Goal: Complete application form

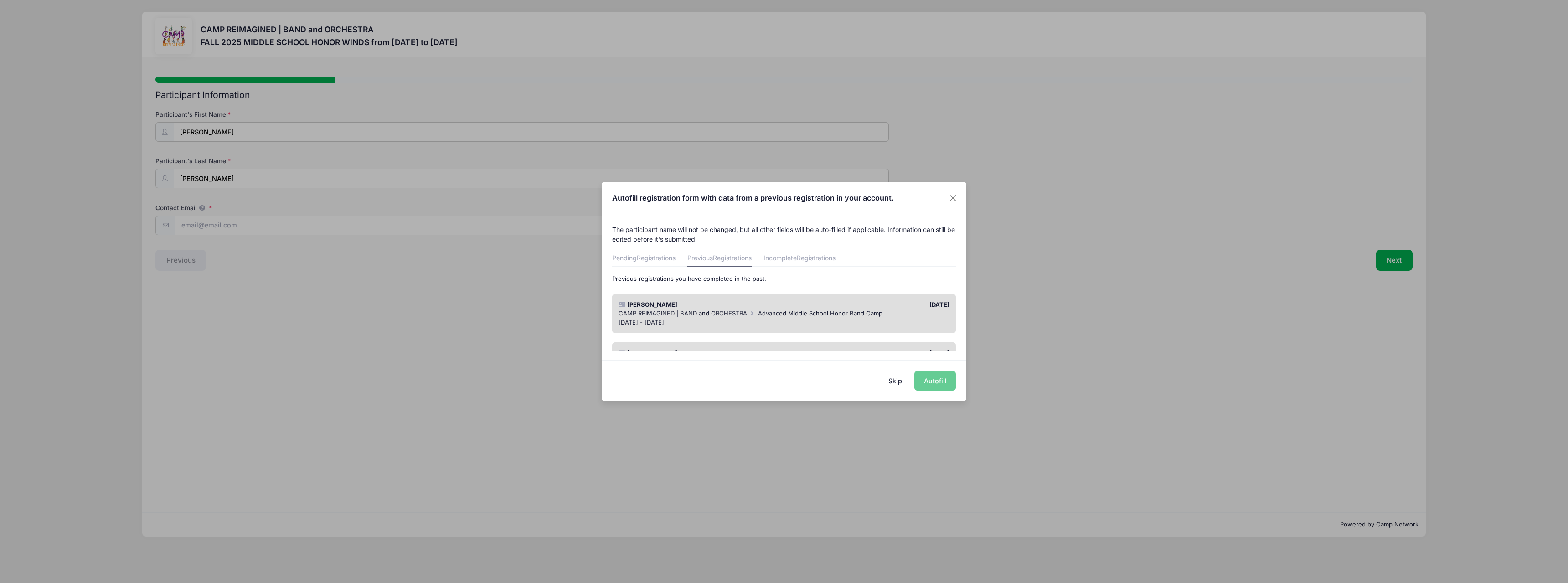
drag, startPoint x: 931, startPoint y: 384, endPoint x: 937, endPoint y: 385, distance: 6.1
click at [932, 384] on div "Skip Autofill" at bounding box center [783, 380] width 365 height 41
click at [928, 380] on div "Skip Autofill" at bounding box center [783, 380] width 365 height 41
click at [931, 379] on div "Skip Autofill" at bounding box center [783, 380] width 365 height 41
click at [752, 305] on div "Ryan Albrecht" at bounding box center [699, 304] width 170 height 9
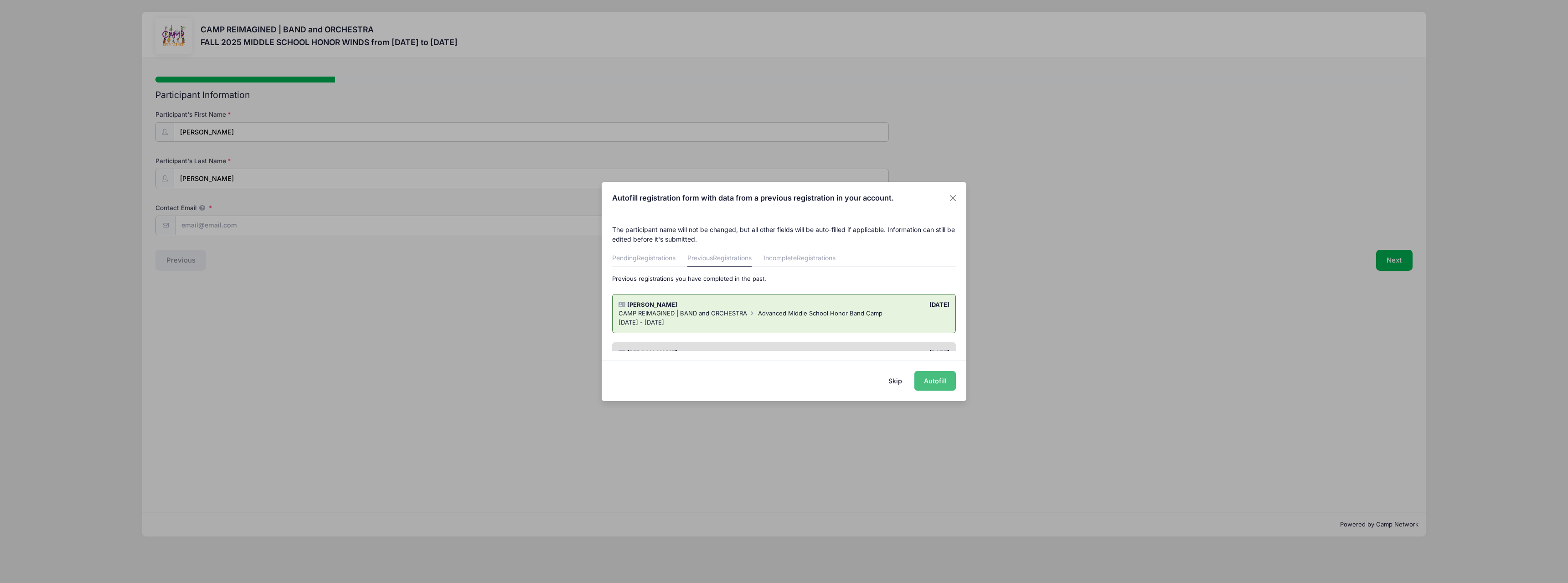
click at [932, 386] on button "Autofill" at bounding box center [935, 381] width 41 height 19
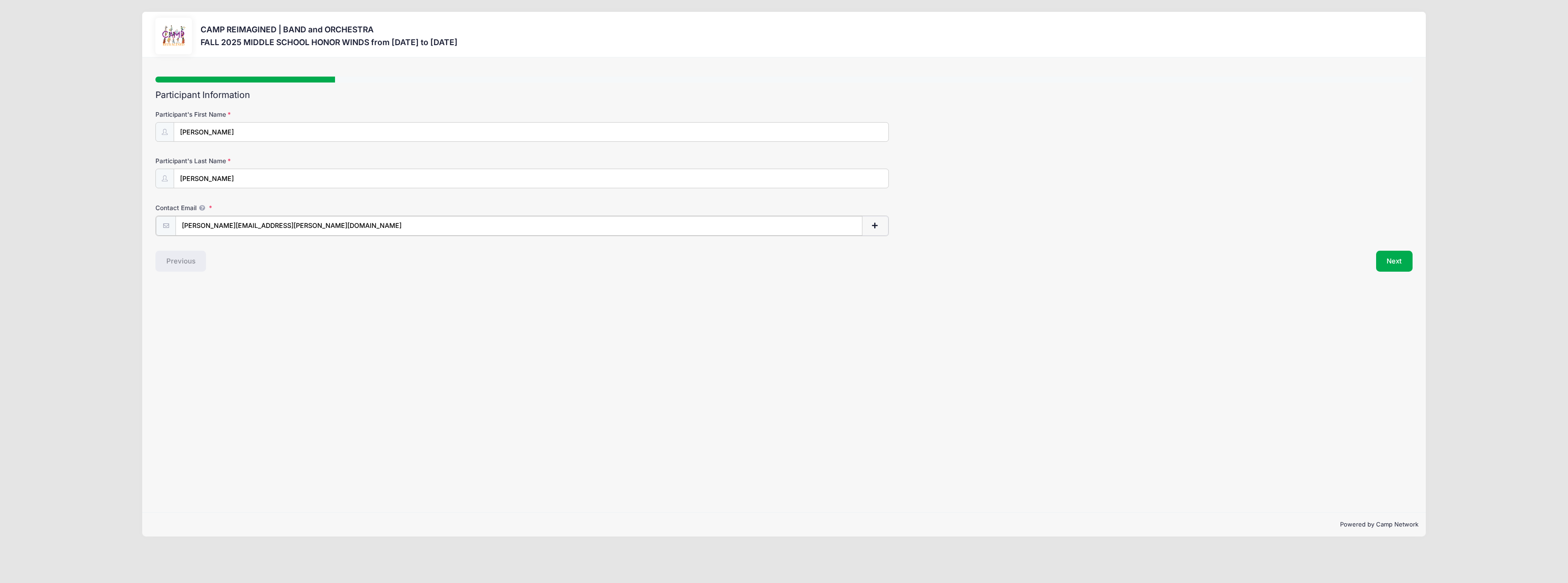
click at [284, 225] on input "ryan.albrecht@student.pinecrest.org" at bounding box center [519, 226] width 687 height 19
type input "ryan.albrecht@student.pinecrestnv.org"
click at [393, 278] on div "Step 1 /7 Step 1 Step 2 Step 3 Policies Extra Items Donations Summary Participa…" at bounding box center [784, 285] width 1284 height 455
click at [1405, 264] on button "Next" at bounding box center [1395, 260] width 37 height 21
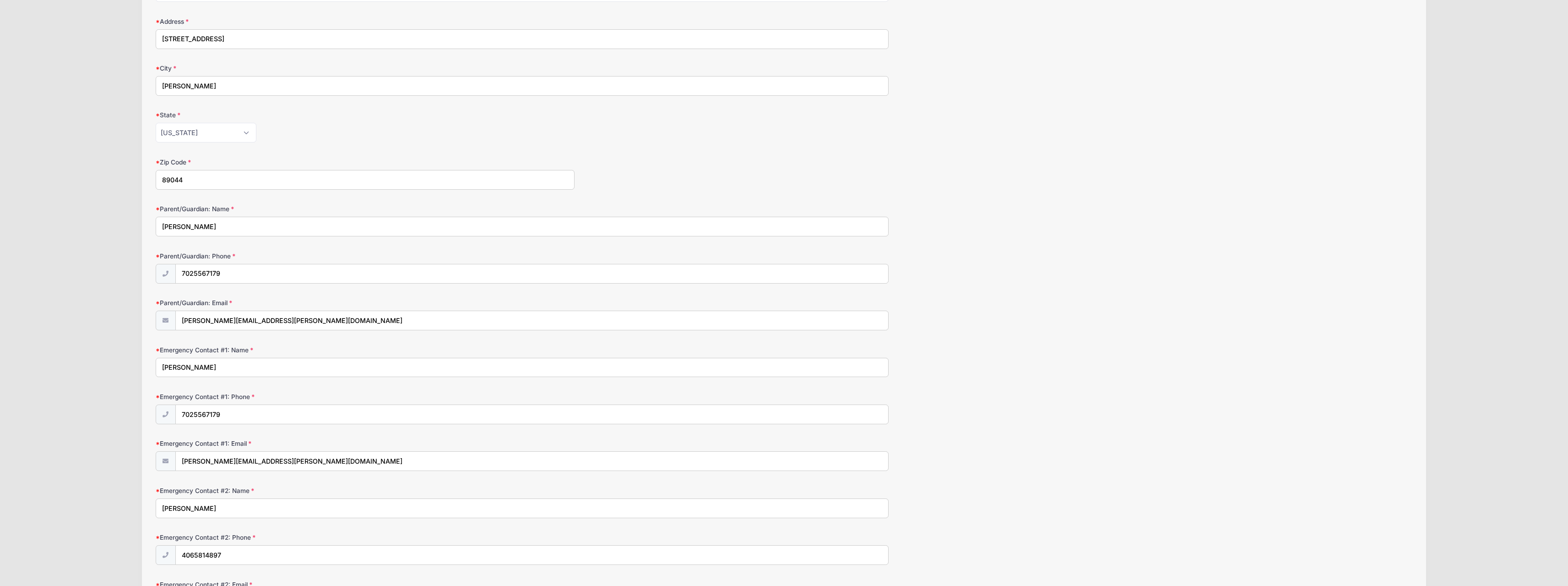
scroll to position [275, 0]
drag, startPoint x: 234, startPoint y: 46, endPoint x: 100, endPoint y: 53, distance: 134.2
click at [100, 53] on div "CAMP REIMAGINED | BAND and ORCHESTRA FALL 2025 MIDDLE SCHOOL HONOR WINDS from 0…" at bounding box center [784, 290] width 1540 height 1129
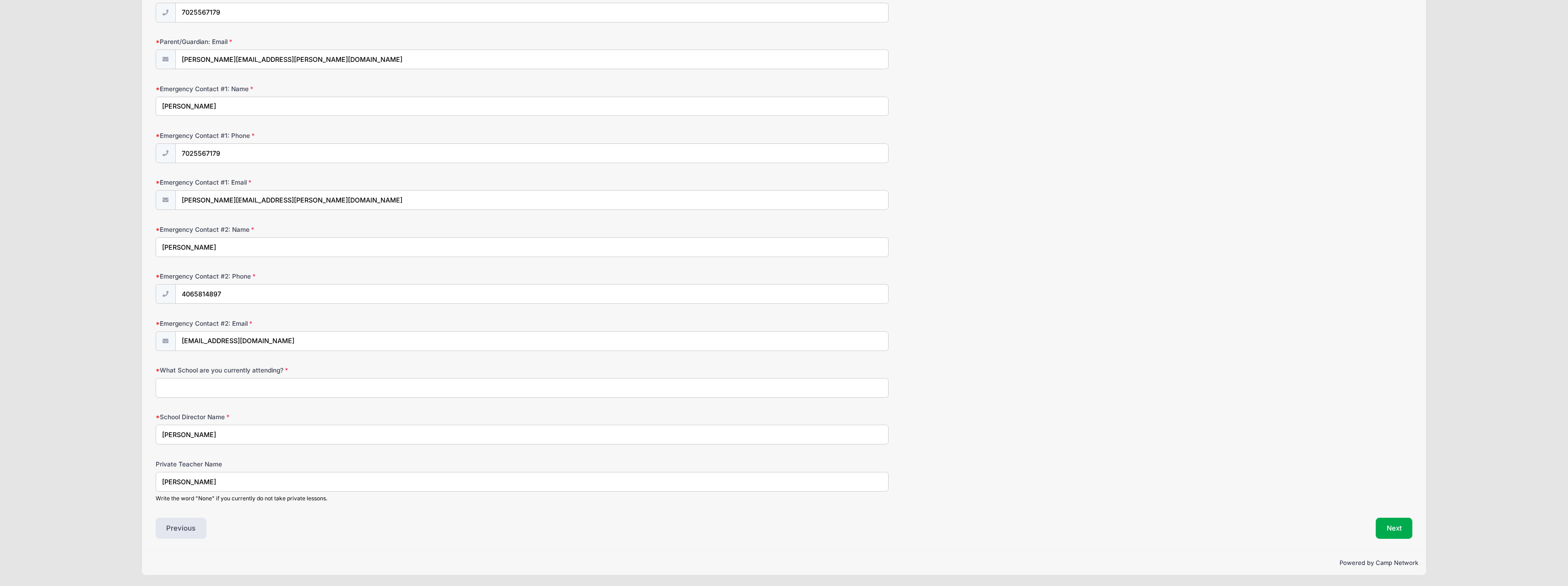
scroll to position [543, 0]
type input "3701 Alla Rocca Ave."
drag, startPoint x: 213, startPoint y: 481, endPoint x: 138, endPoint y: 486, distance: 75.2
click at [138, 486] on div "CAMP REIMAGINED | BAND and ORCHESTRA FALL 2025 MIDDLE SCHOOL HONOR WINDS from 0…" at bounding box center [784, 21] width 1540 height 1129
type input "Dillon Eager"
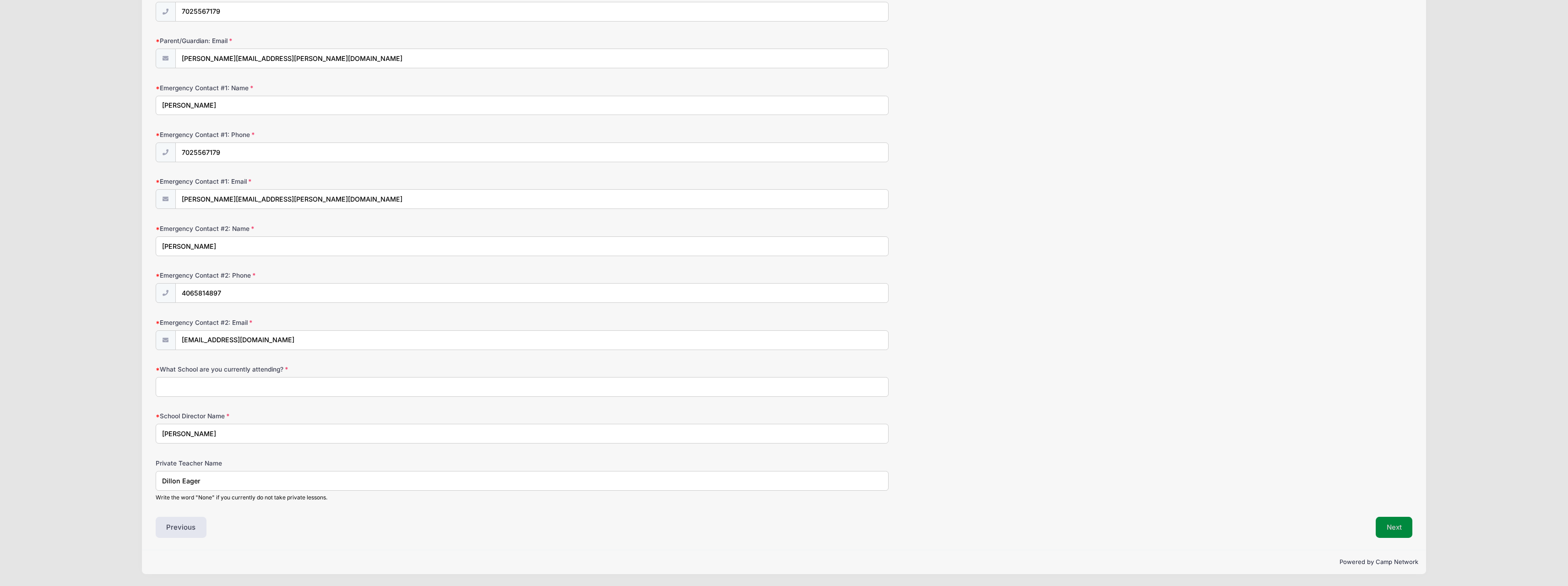
click at [1390, 521] on button "Next" at bounding box center [1394, 527] width 37 height 21
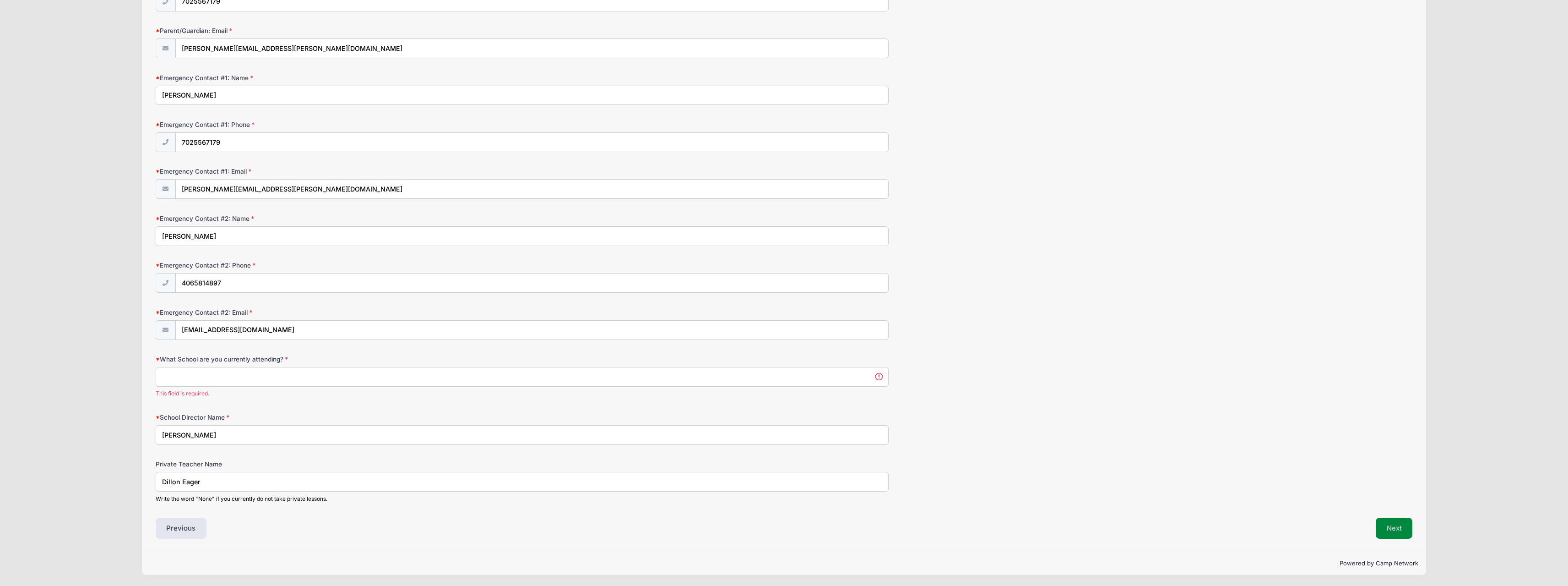
scroll to position [0, 0]
click at [460, 372] on input "What School are you currently attending?" at bounding box center [523, 376] width 734 height 20
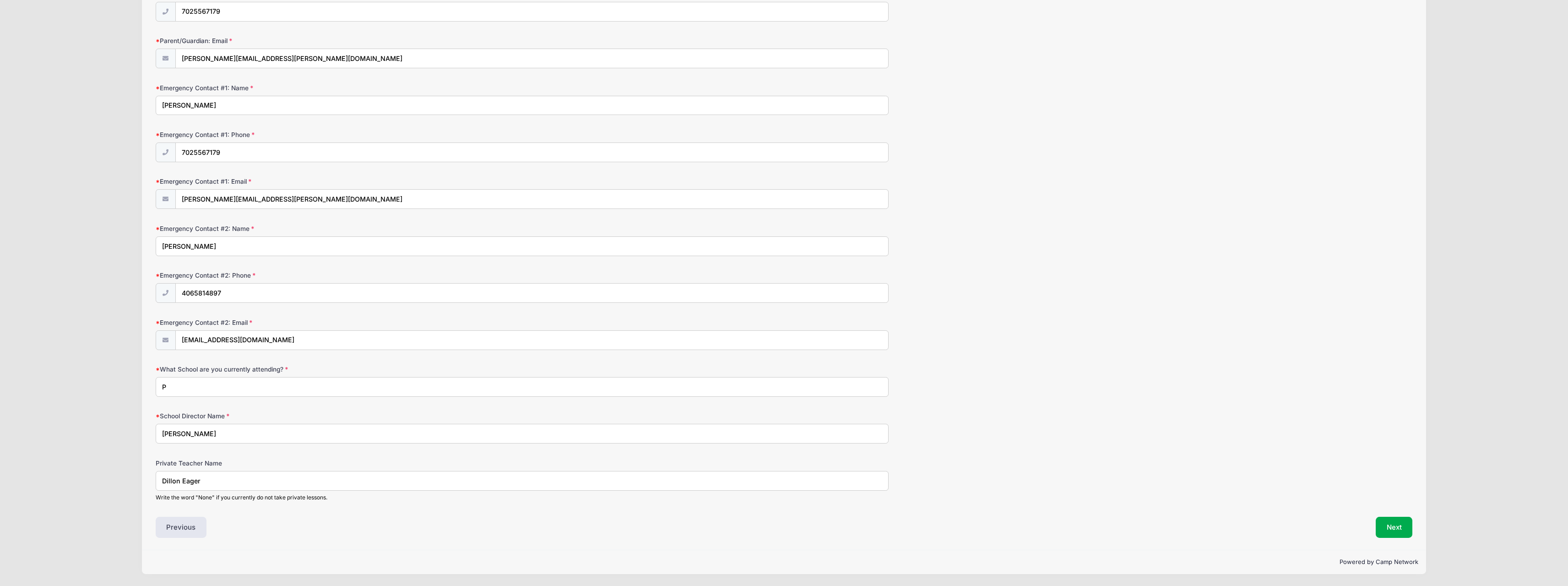
scroll to position [543, 0]
type input "Pinecrest Sloan Canyon"
click at [1398, 526] on button "Next" at bounding box center [1394, 527] width 37 height 21
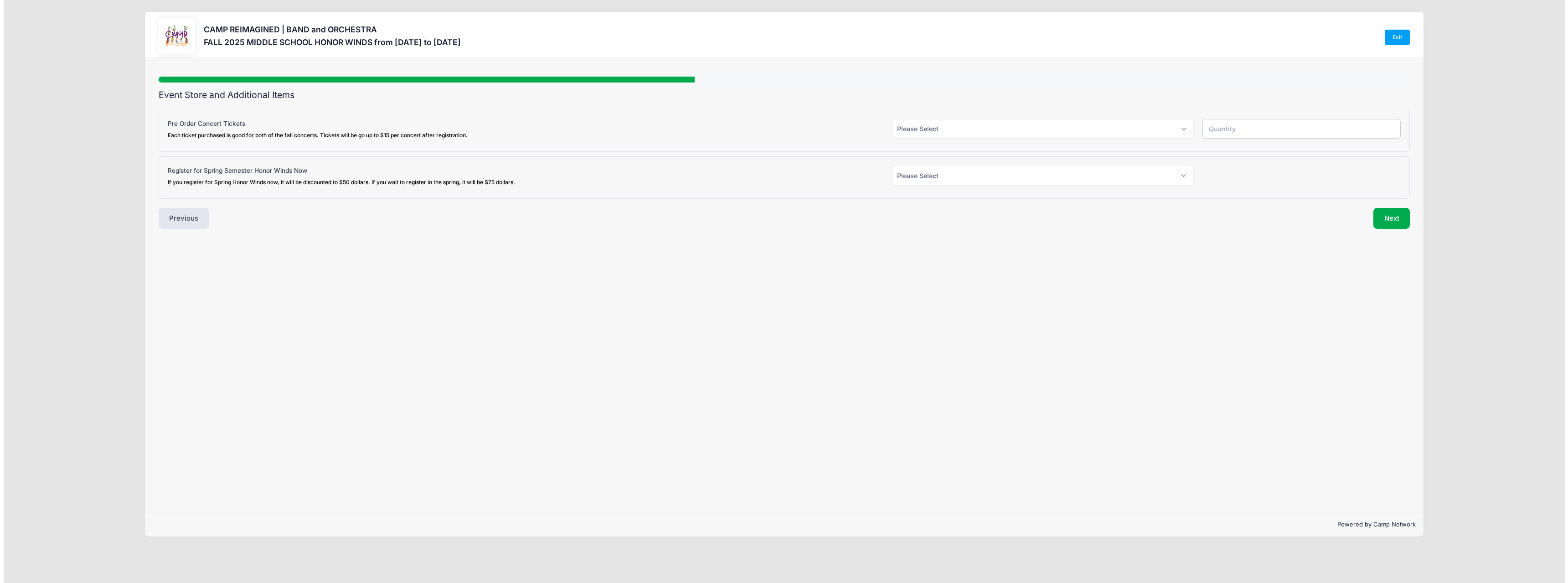
scroll to position [0, 0]
click at [1191, 178] on select "Please Select Yes (+$50.00) No" at bounding box center [1044, 176] width 303 height 19
select select "0"
click at [892, 166] on select "Please Select Yes (+$50.00) No" at bounding box center [1044, 176] width 303 height 19
click at [1184, 128] on select "Please Select Yes (+$18.00) No" at bounding box center [1044, 128] width 303 height 19
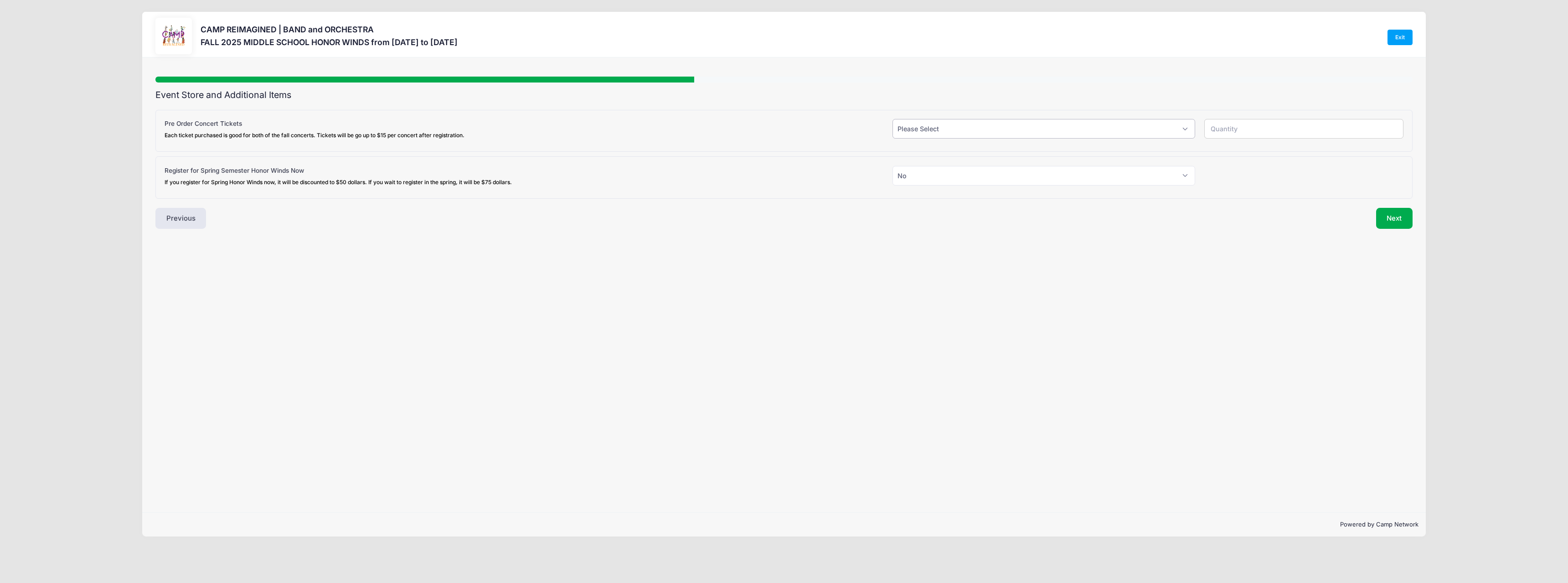
select select "0"
click at [892, 119] on select "Please Select Yes (+$18.00) No" at bounding box center [1044, 128] width 303 height 19
click at [1402, 213] on button "Next" at bounding box center [1395, 218] width 37 height 21
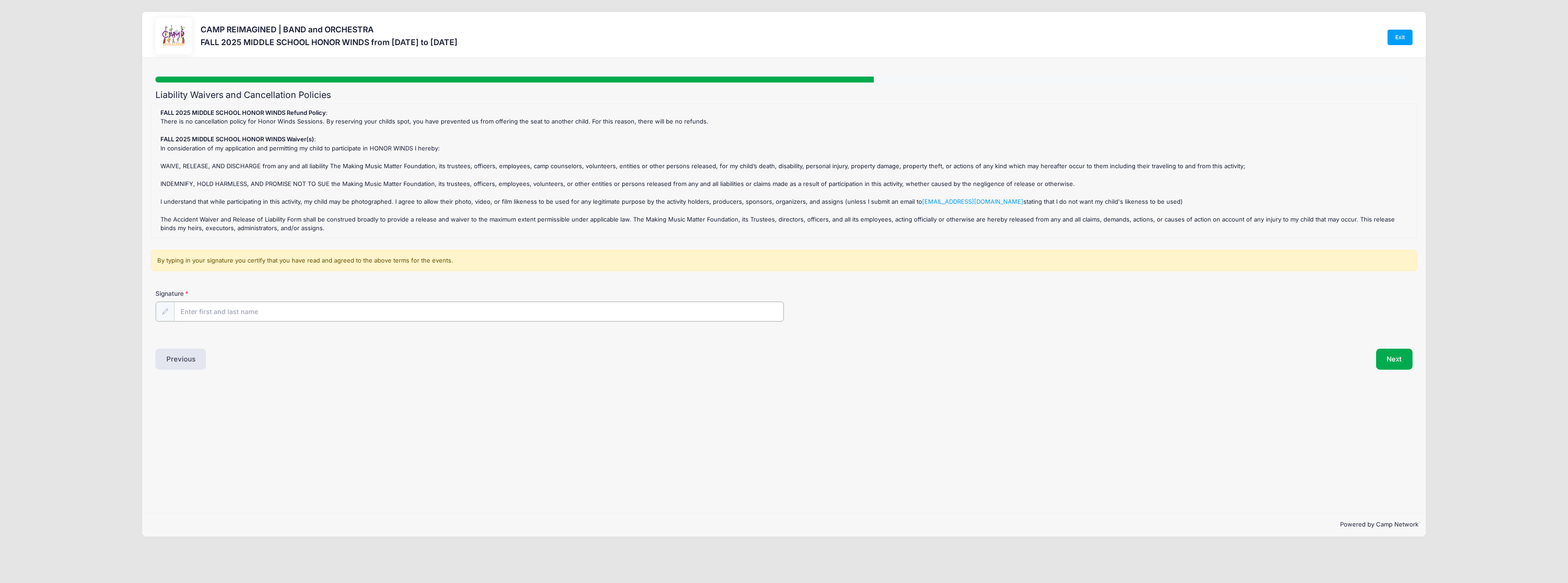
click at [234, 312] on input "Signature" at bounding box center [478, 312] width 609 height 19
type input "Steve Albrecht"
click at [1397, 358] on button "Next" at bounding box center [1395, 358] width 37 height 21
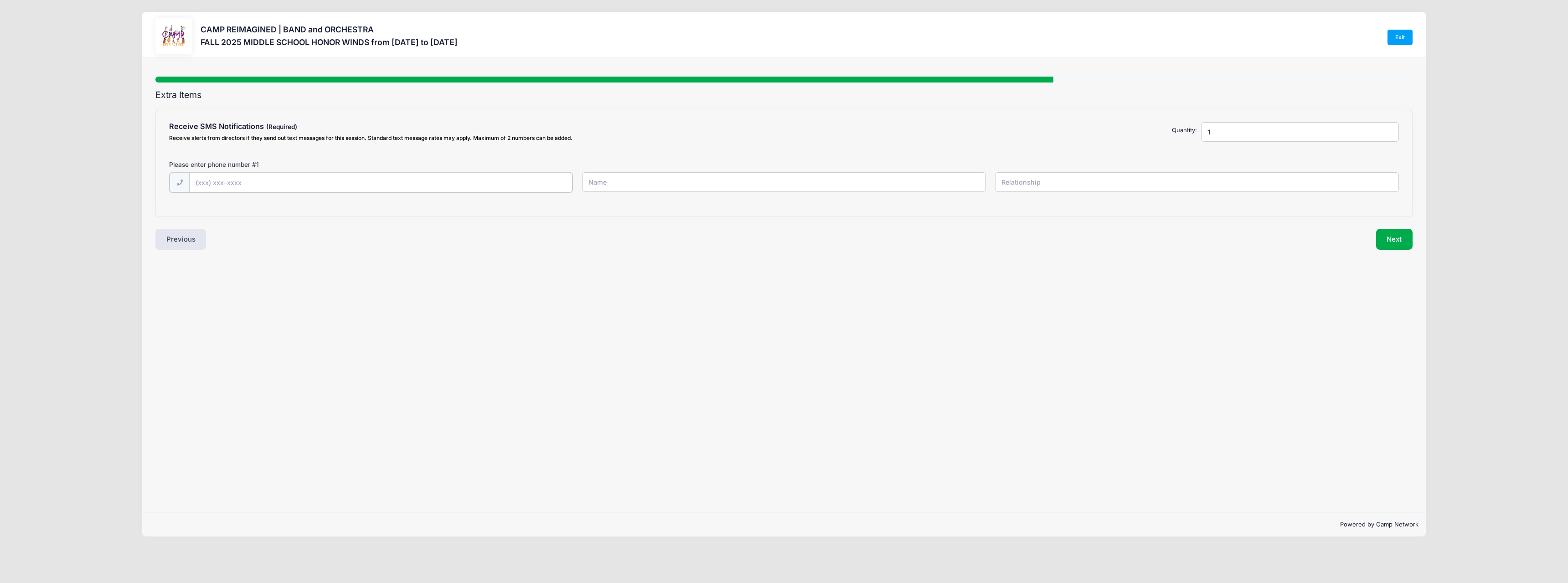
click at [0, 0] on input "text" at bounding box center [0, 0] width 0 height 0
type input "(702) 556-7179"
type input "Steve Albrecht"
click at [0, 0] on input "text" at bounding box center [0, 0] width 0 height 0
type input "Father"
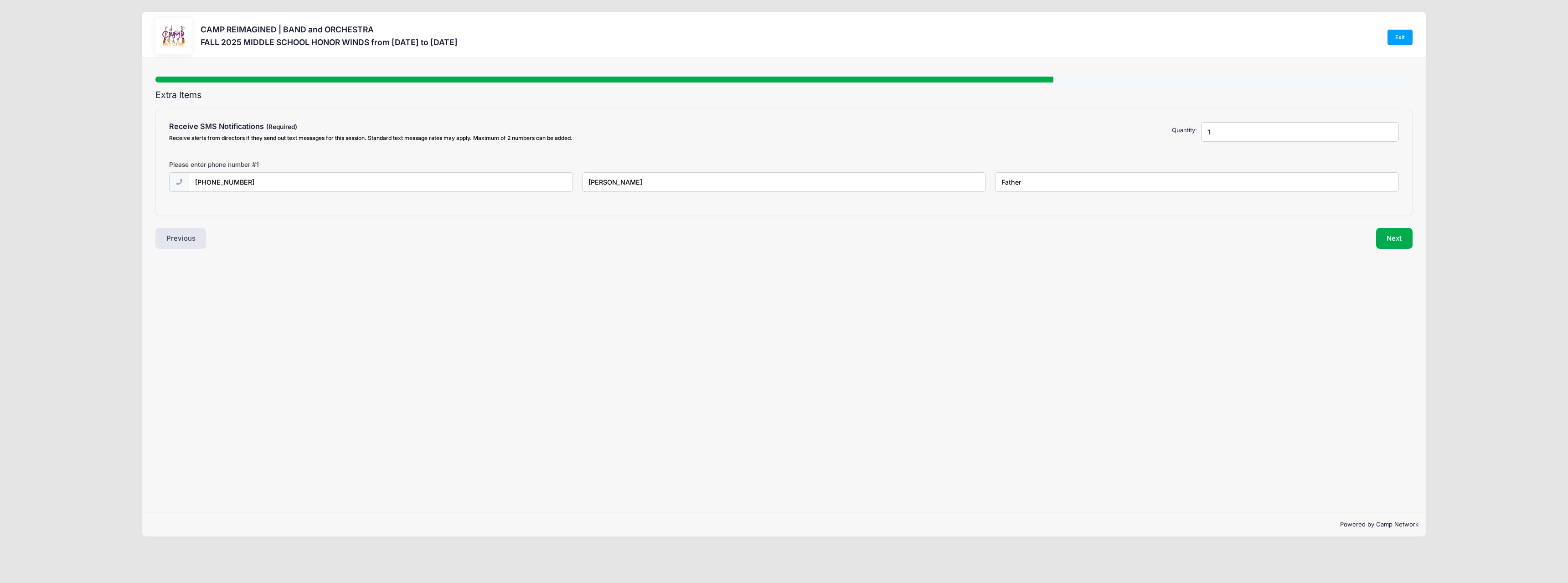
click at [1222, 124] on input "1" at bounding box center [1300, 132] width 197 height 19
type input "2"
click at [1388, 128] on input "2" at bounding box center [1300, 132] width 197 height 19
click at [0, 0] on input "text" at bounding box center [0, 0] width 0 height 0
type input "(406) 581-4897"
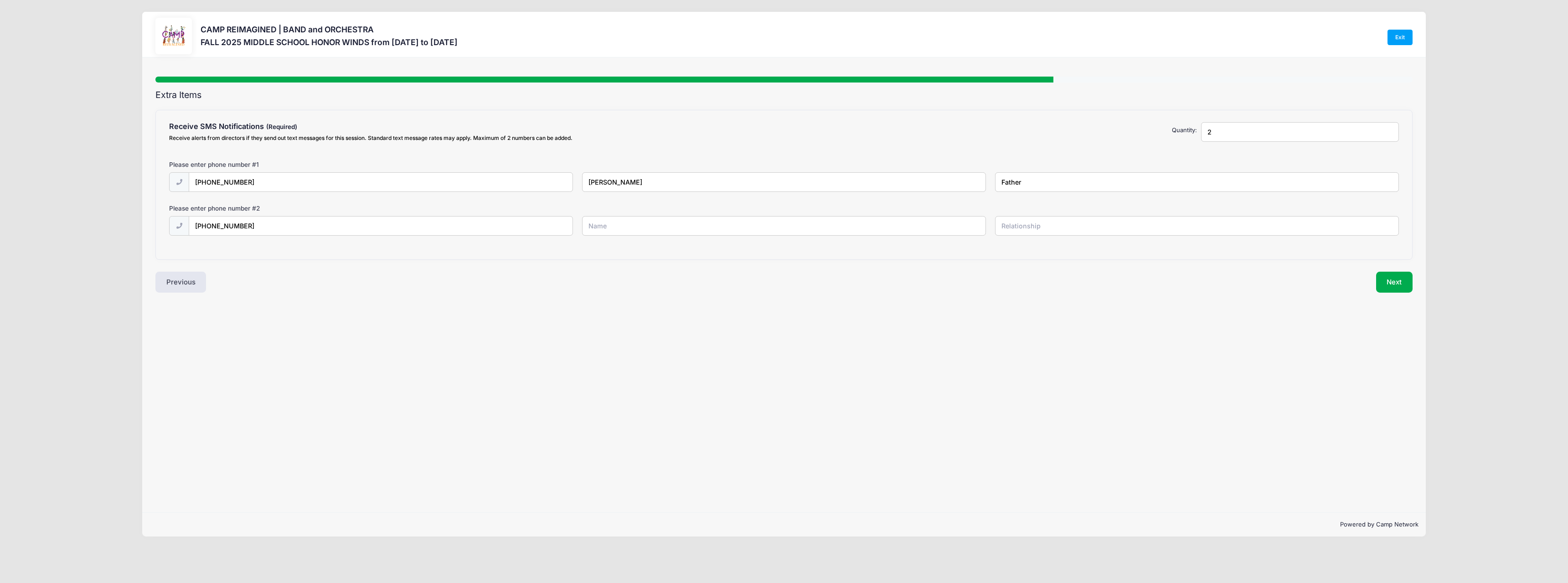
click at [0, 0] on input "text" at bounding box center [0, 0] width 0 height 0
type input "Amy Albrecht"
click at [0, 0] on input "text" at bounding box center [0, 0] width 0 height 0
type input "Mother"
click at [1396, 281] on button "Next" at bounding box center [1395, 282] width 37 height 21
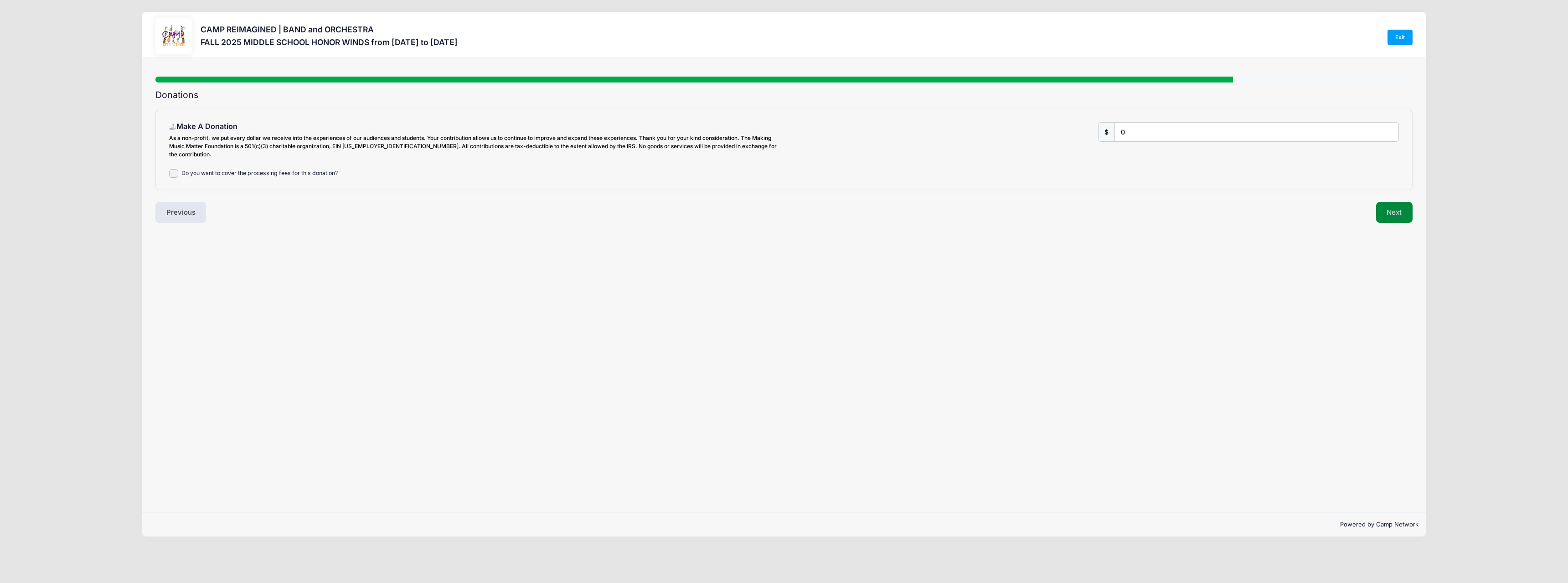
click at [1397, 209] on button "Next" at bounding box center [1395, 212] width 37 height 21
